Goal: Information Seeking & Learning: Check status

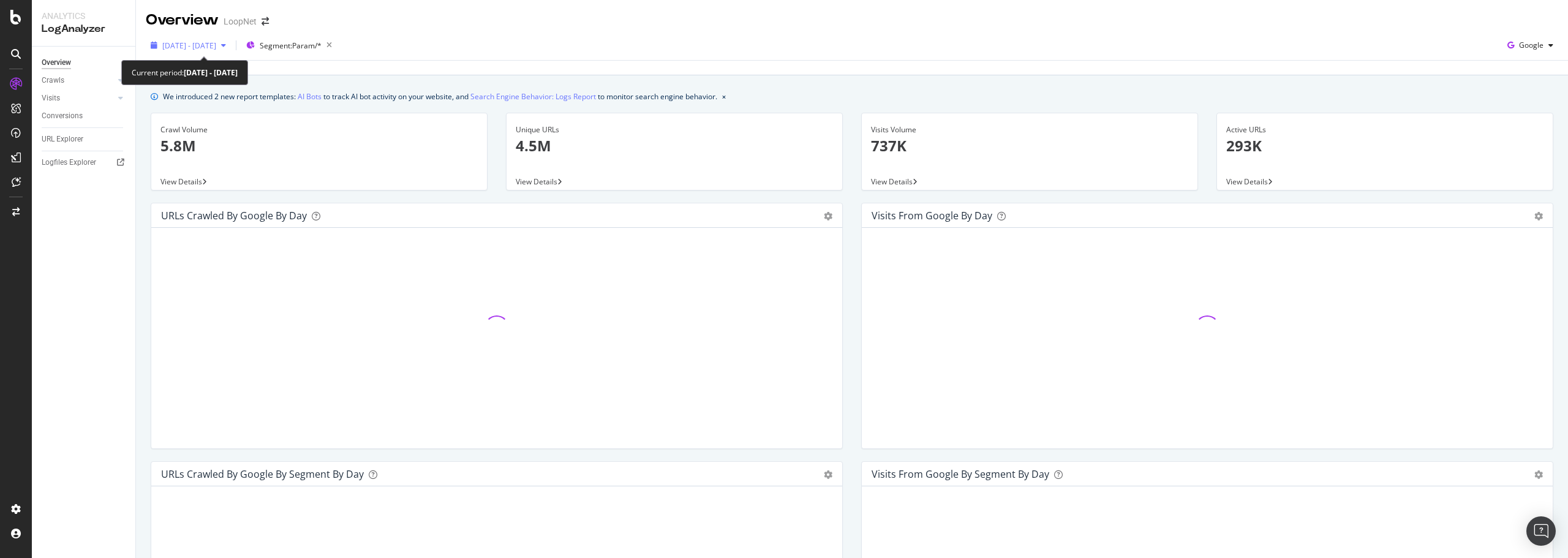
click at [231, 47] on div "button" at bounding box center [224, 45] width 15 height 7
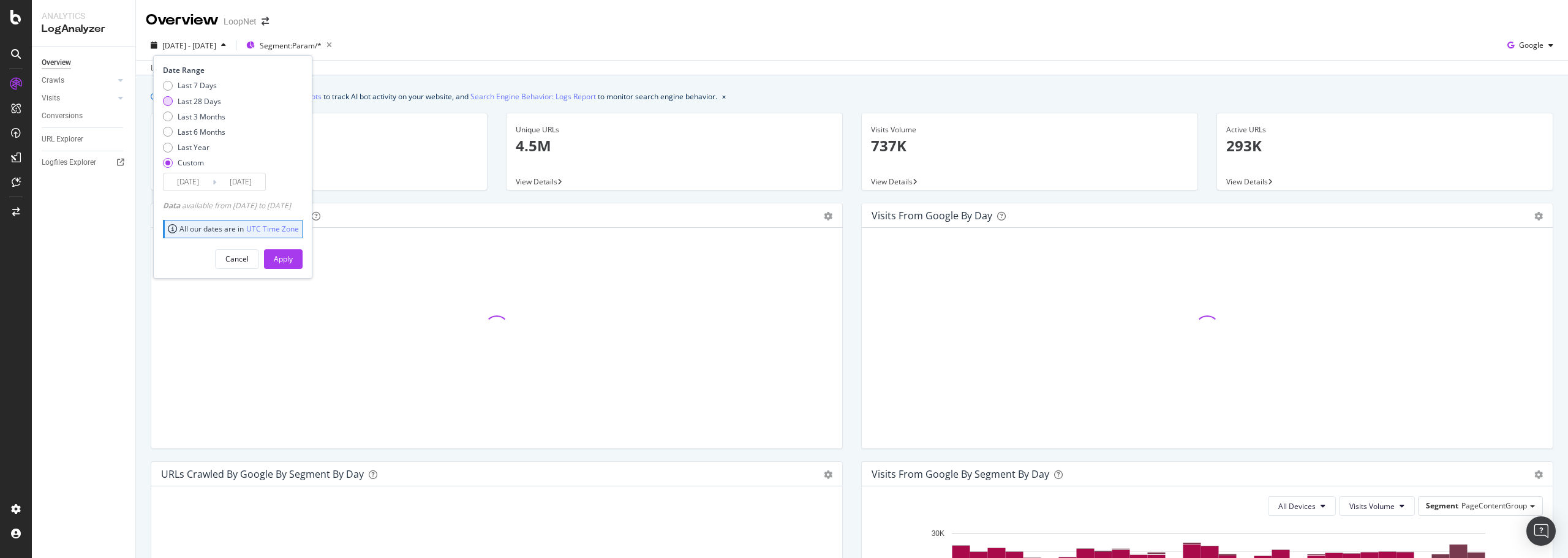
click at [197, 98] on div "Last 28 Days" at bounding box center [199, 102] width 44 height 11
type input "2025/07/29"
type input "2025/08/25"
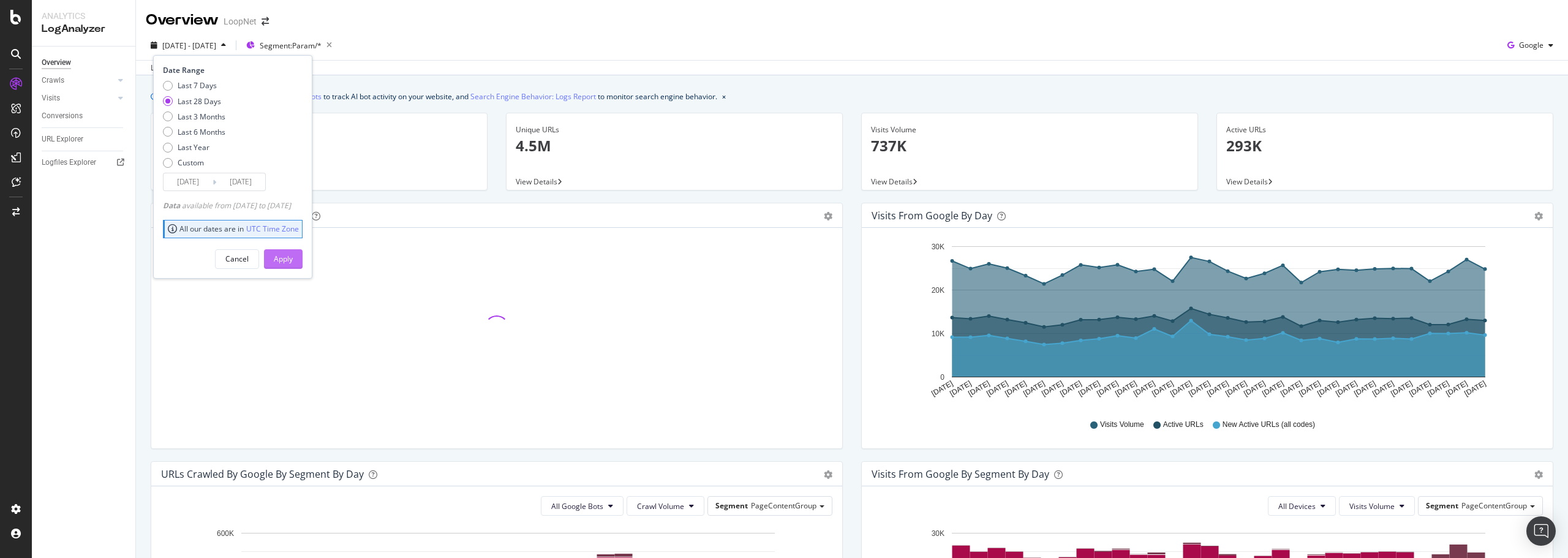
click at [293, 257] on div "Apply" at bounding box center [283, 259] width 19 height 11
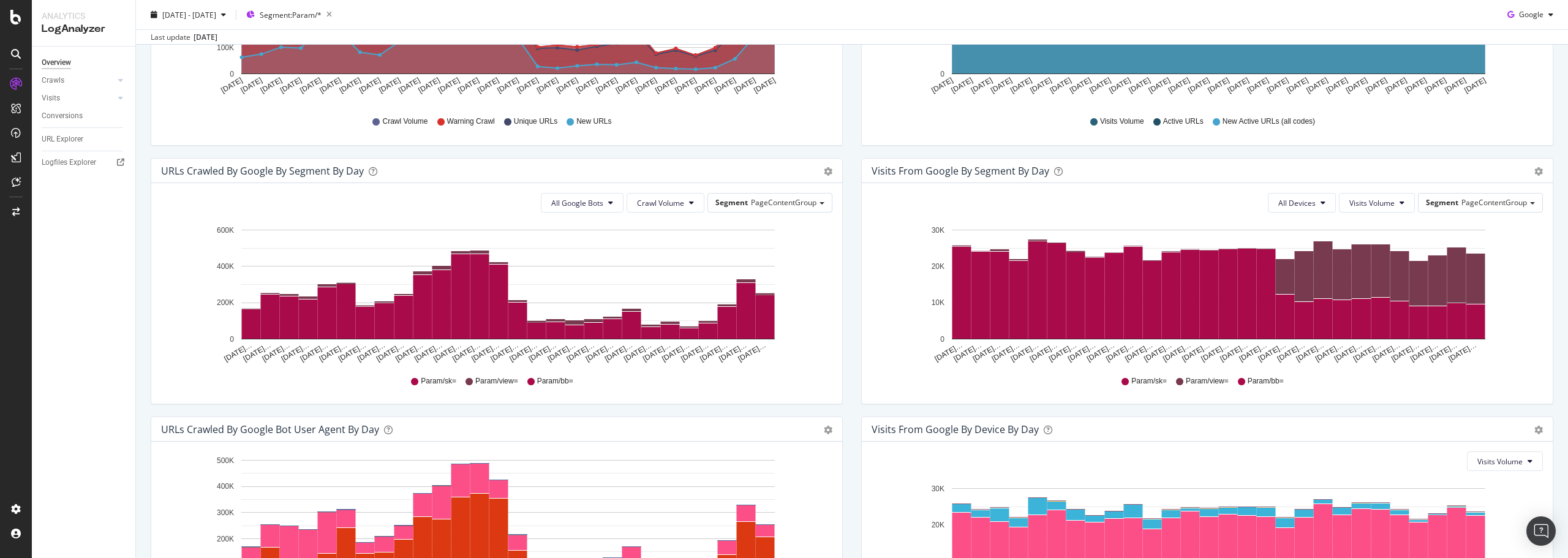
scroll to position [306, 0]
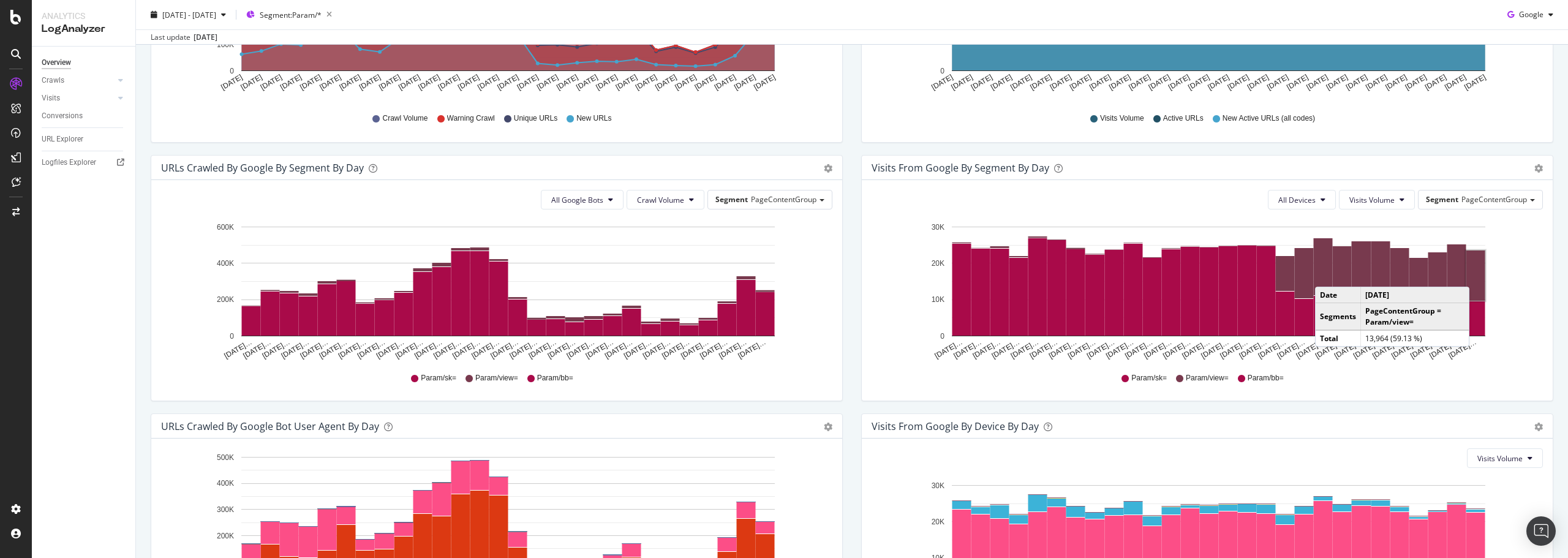
click at [1472, 274] on rect "A chart." at bounding box center [1476, 276] width 19 height 50
